Goal: Find specific page/section: Find specific page/section

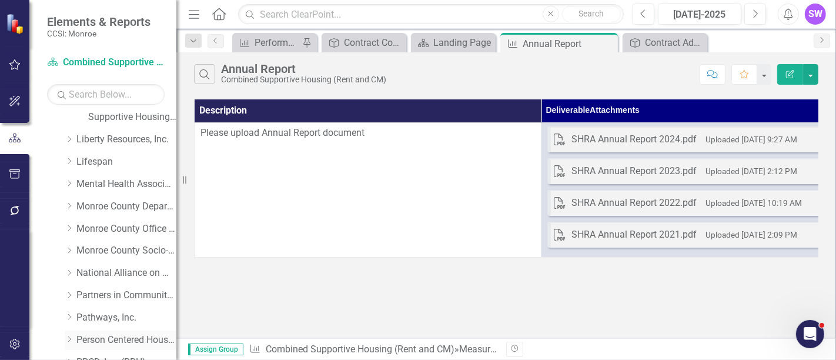
scroll to position [653, 0]
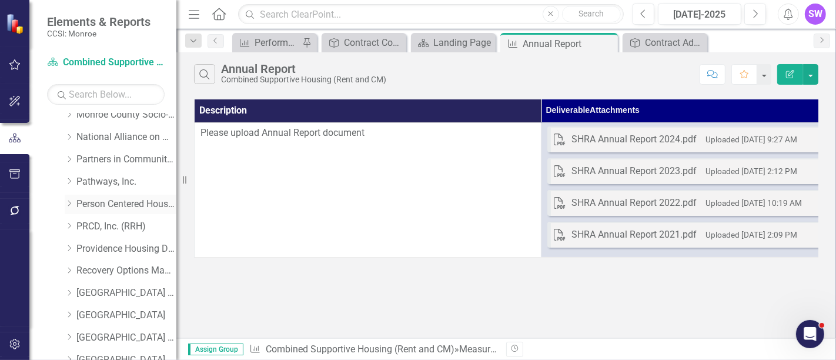
click at [70, 204] on icon "Dropdown" at bounding box center [69, 203] width 9 height 7
click at [106, 204] on link "Person Centered Housing Options, Inc." at bounding box center [126, 205] width 100 height 14
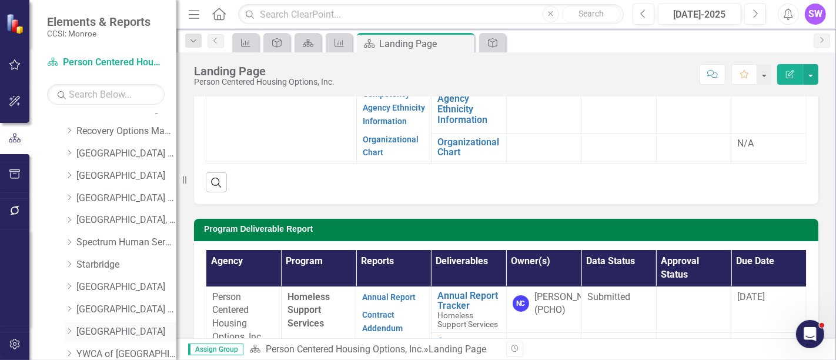
scroll to position [849, 0]
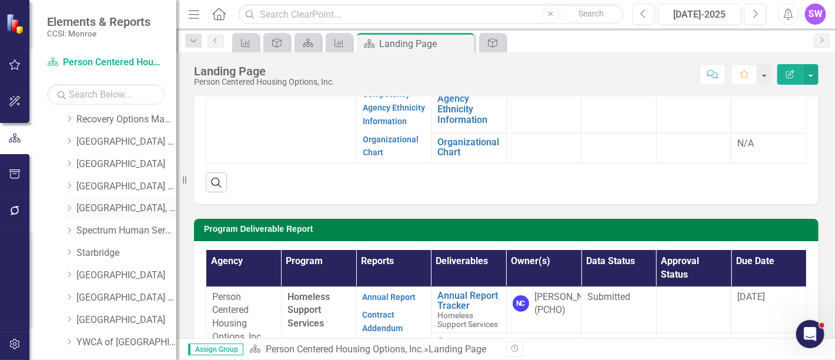
drag, startPoint x: 80, startPoint y: 203, endPoint x: 88, endPoint y: 205, distance: 7.7
click at [79, 203] on link "[GEOGRAPHIC_DATA], Inc." at bounding box center [126, 209] width 100 height 14
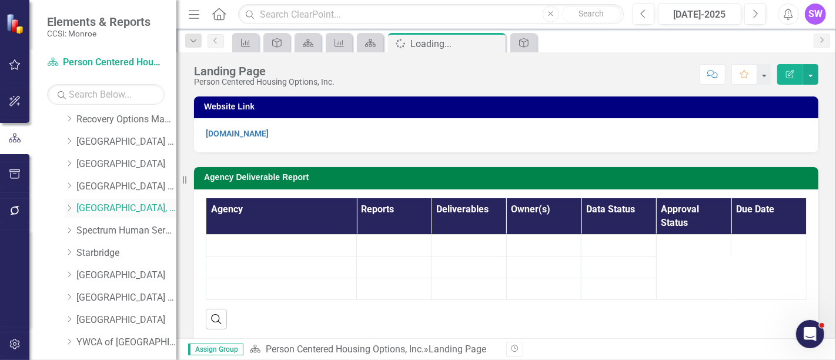
click at [89, 202] on link "[GEOGRAPHIC_DATA], Inc." at bounding box center [126, 209] width 100 height 14
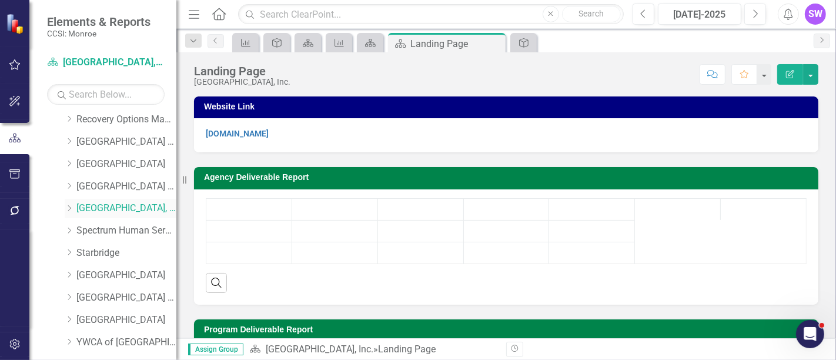
click at [68, 206] on icon "Dropdown" at bounding box center [69, 208] width 9 height 7
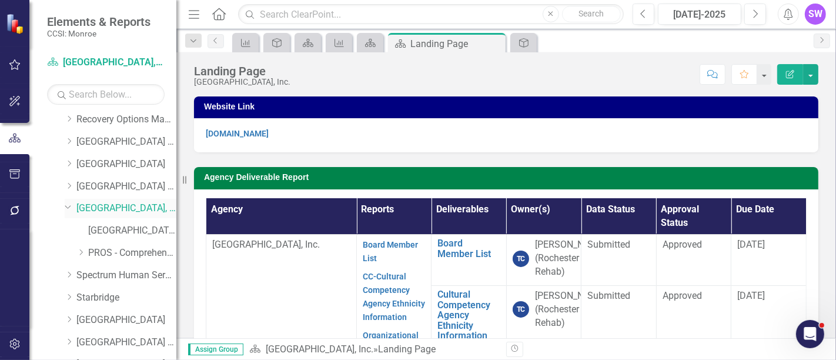
click at [89, 203] on link "[GEOGRAPHIC_DATA], Inc." at bounding box center [126, 209] width 100 height 14
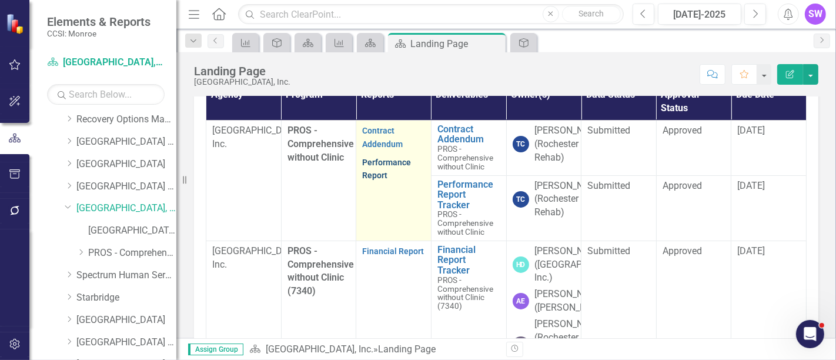
click at [375, 180] on link "Performance Report" at bounding box center [386, 169] width 49 height 23
